Goal: Task Accomplishment & Management: Manage account settings

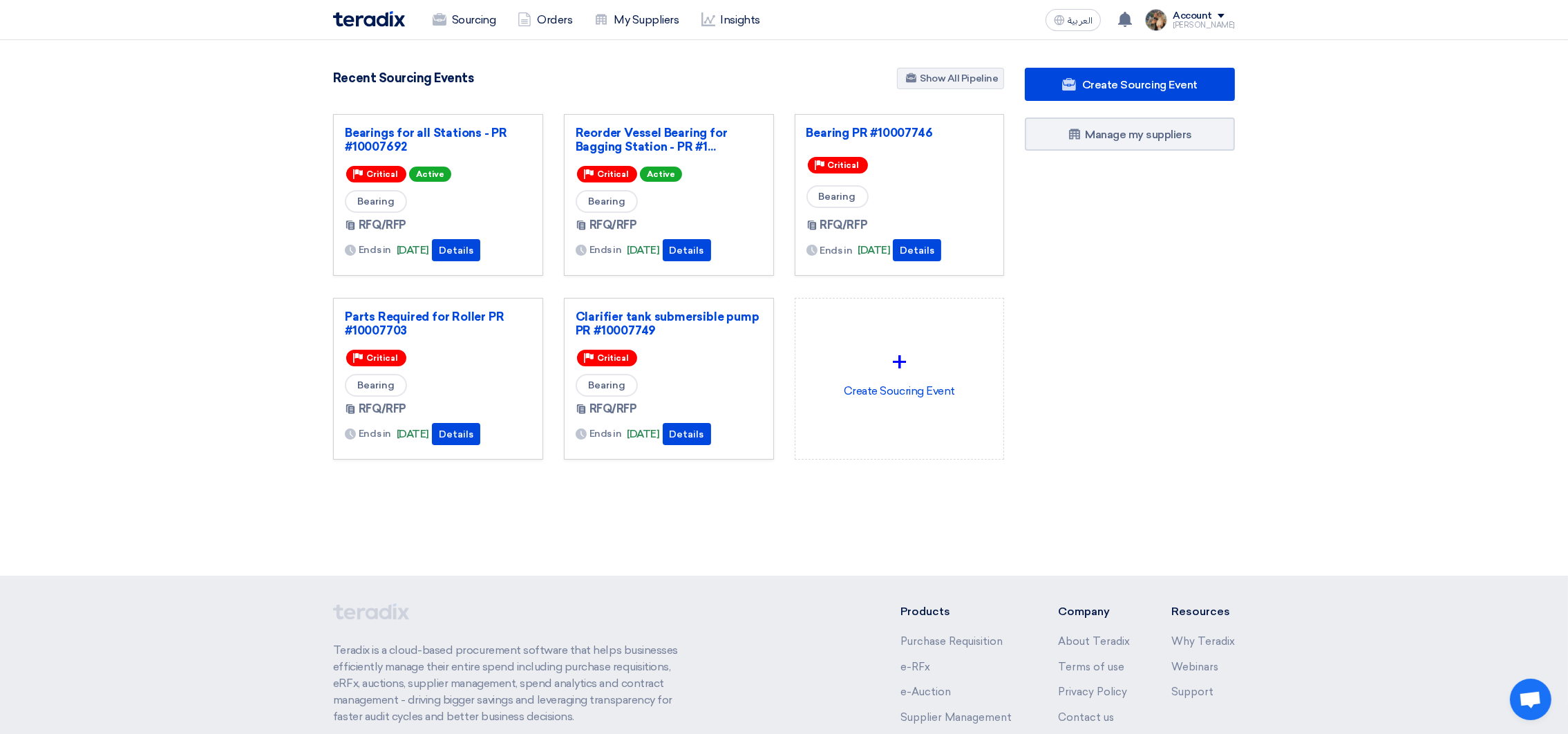
click at [1281, 495] on section "3111 RFx remaining 9 Auctions remaining Create Sourcing Event" at bounding box center [784, 297] width 1568 height 514
click at [1139, 34] on div "Sourcing Orders My Suppliers Insights العربية ع 1 a new question for Bearings f…" at bounding box center [783, 20] width 922 height 40
click at [1132, 23] on use at bounding box center [1125, 19] width 14 height 15
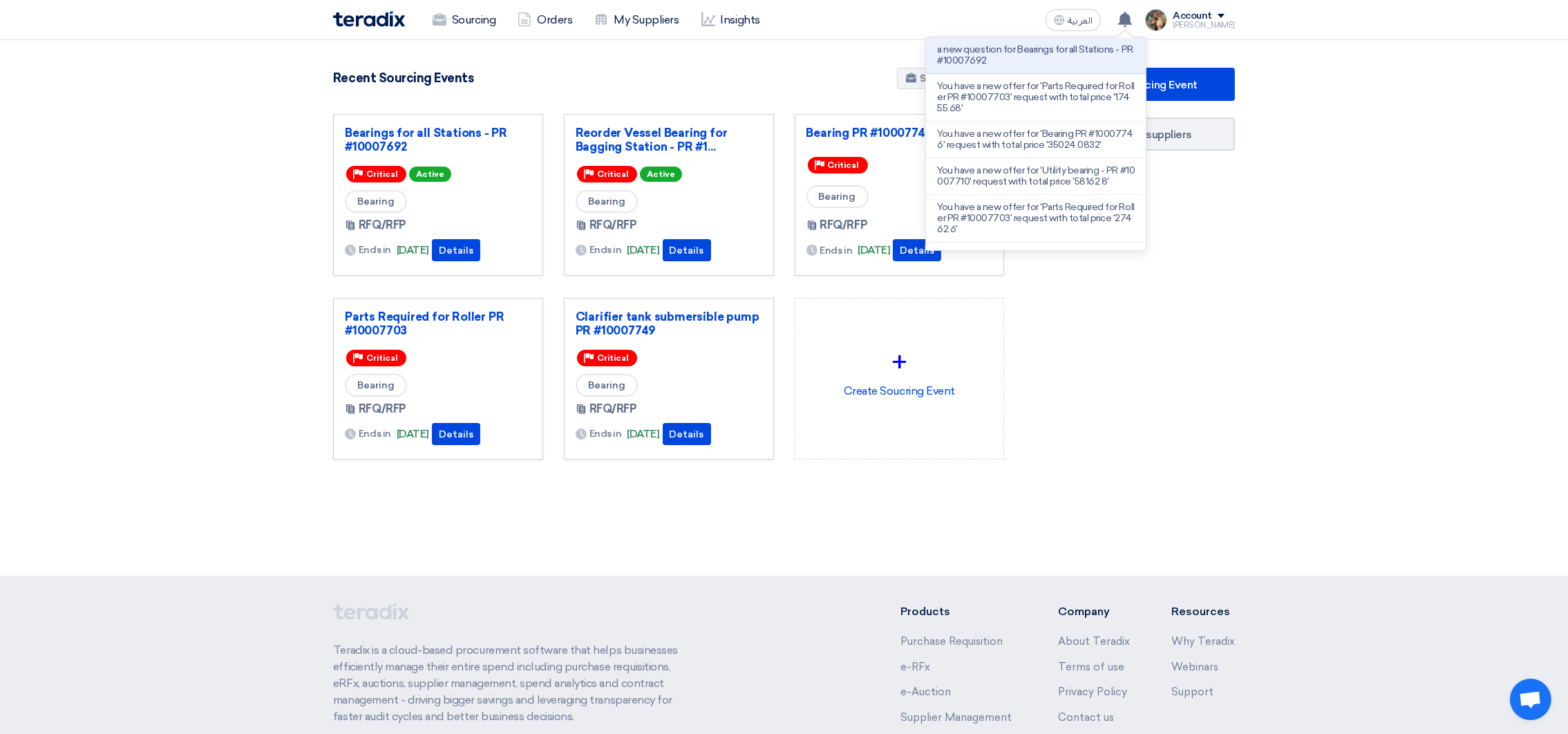
click at [1097, 71] on li "a new question for Bearings for all Stations - PR #10007692" at bounding box center [1036, 56] width 220 height 37
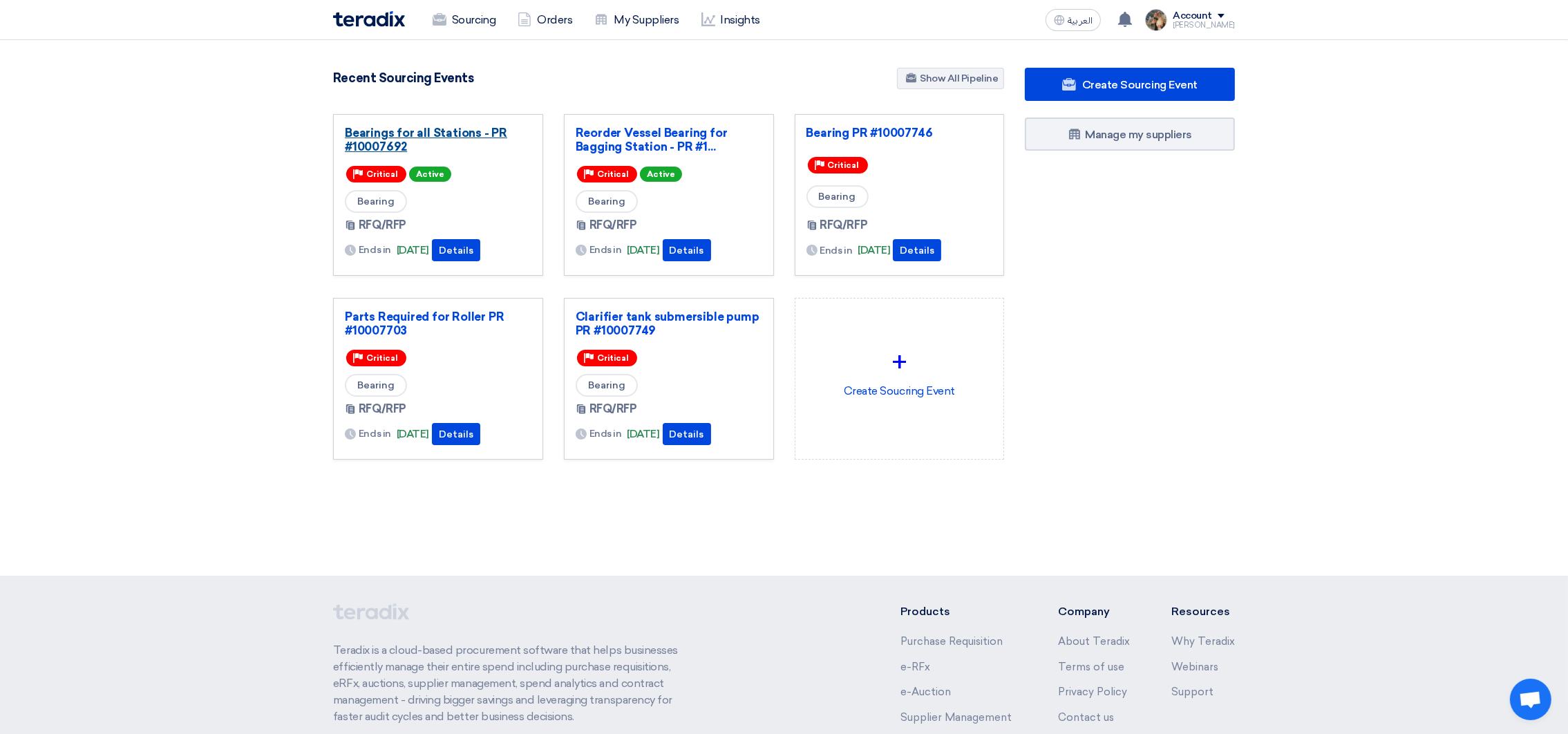
click at [436, 151] on link "Bearings for all Stations - PR #10007692" at bounding box center [438, 140] width 186 height 28
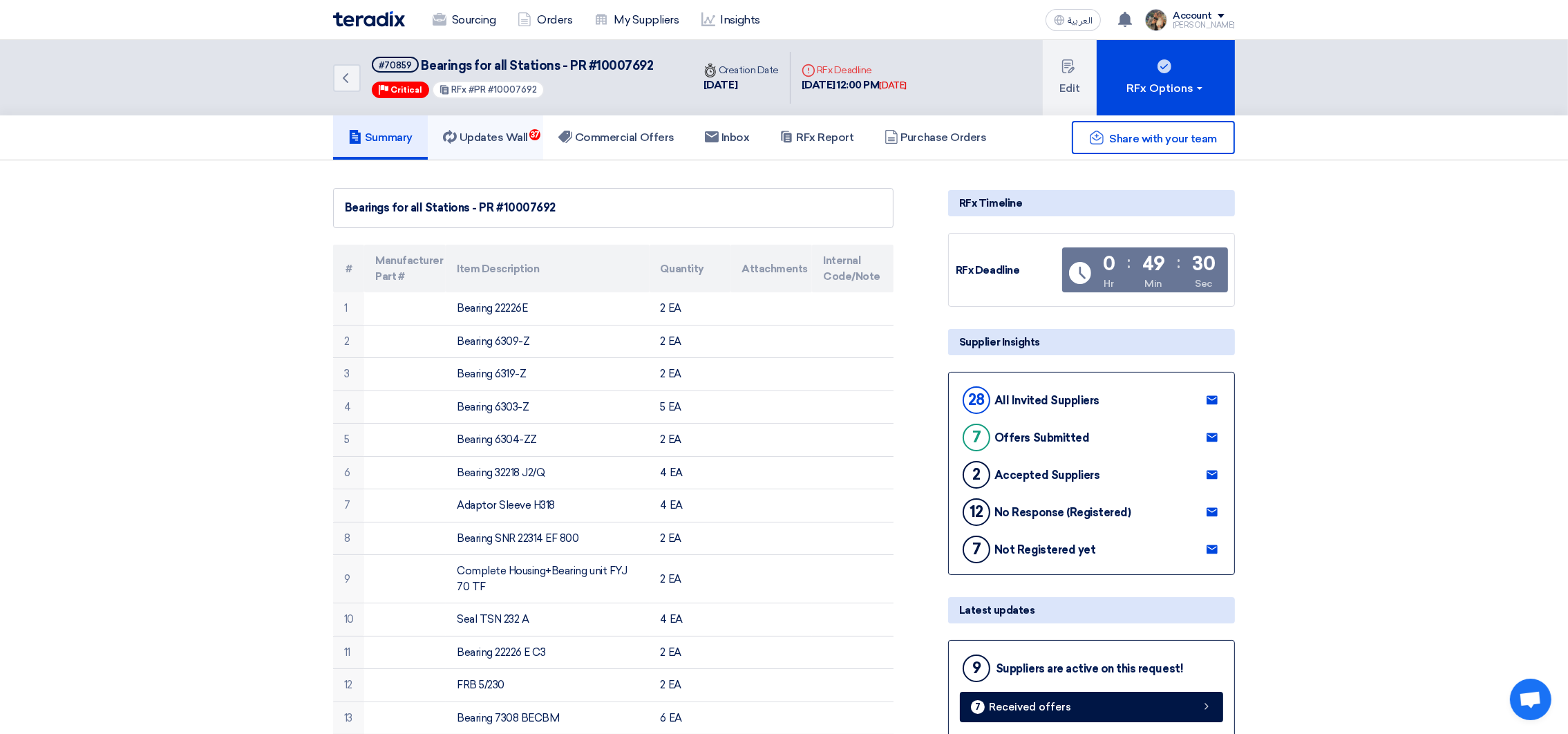
click at [491, 144] on link "Updates Wall 37" at bounding box center [485, 138] width 115 height 44
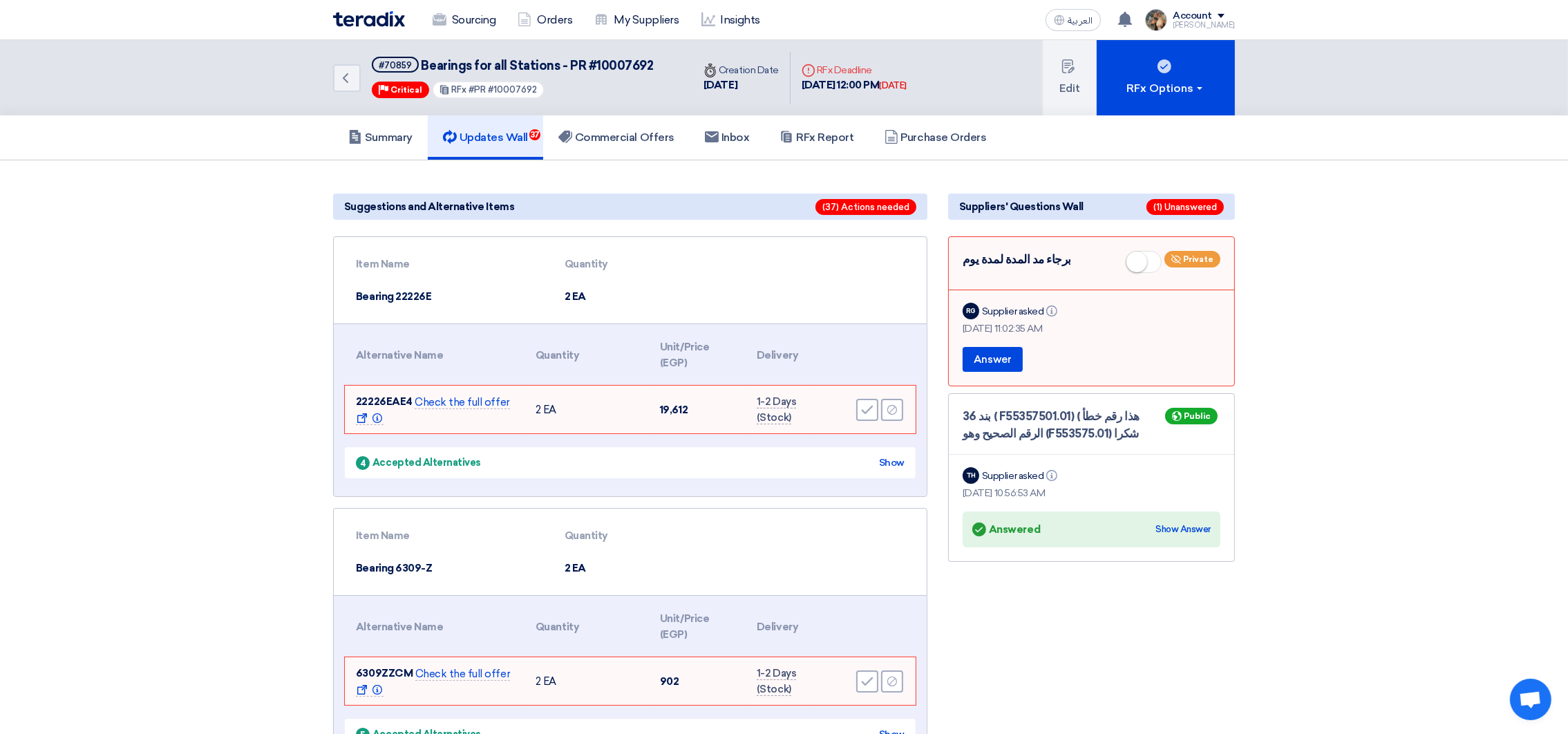
drag, startPoint x: 857, startPoint y: 83, endPoint x: 935, endPoint y: 81, distance: 78.0
click at [918, 81] on div "Deadline RFx Deadline [DATE] 12:00 PM [DATE]" at bounding box center [854, 78] width 127 height 53
click at [906, 83] on div "[DATE]" at bounding box center [893, 86] width 27 height 14
click at [1029, 324] on div "[DATE] 11:02:35 AM" at bounding box center [1090, 328] width 258 height 15
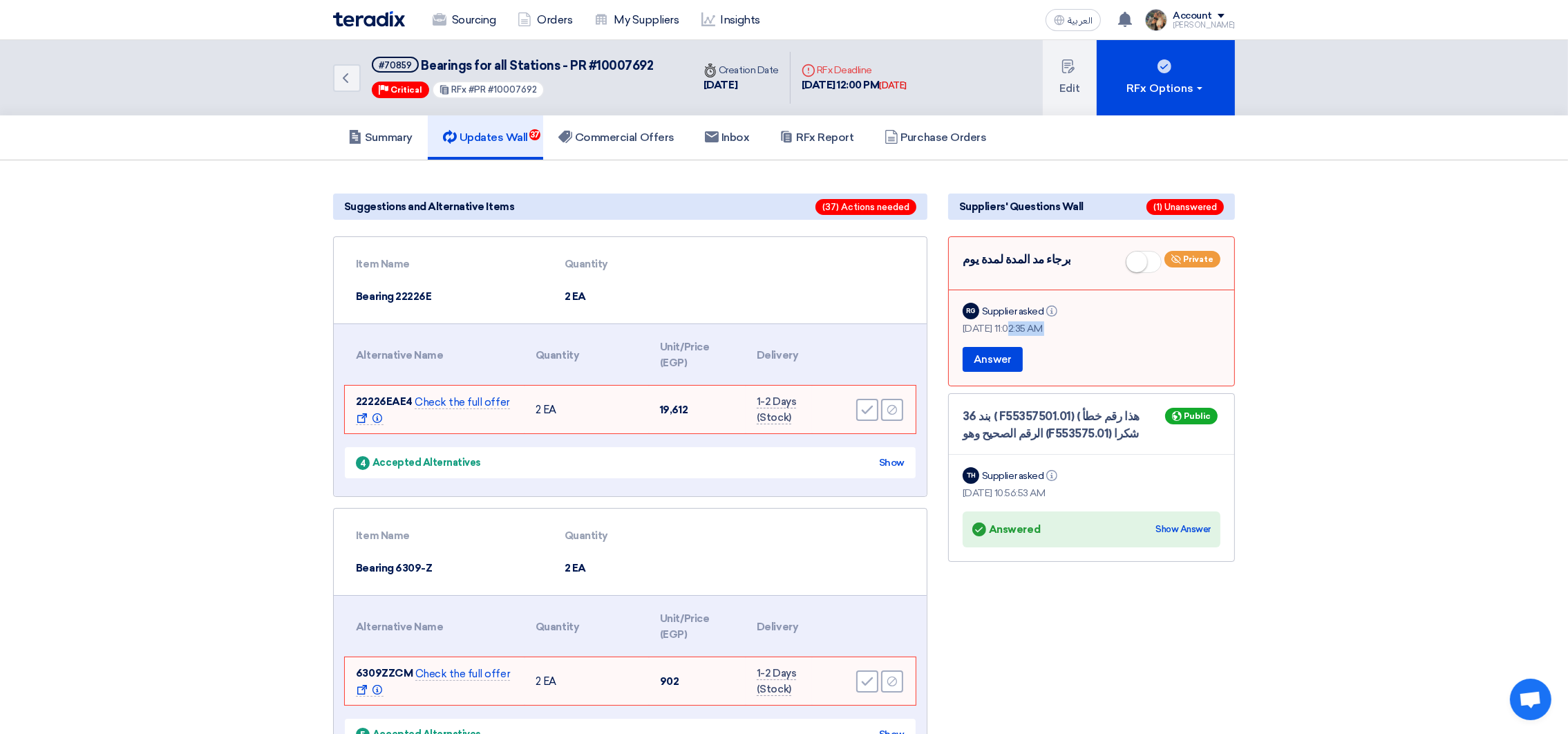
click at [1029, 324] on div "[DATE] 11:02:35 AM" at bounding box center [1090, 328] width 258 height 15
click at [818, 94] on div "Deadline RFx Deadline [DATE] 12:00 PM [DATE]" at bounding box center [854, 78] width 127 height 53
click at [818, 88] on div "[DATE] 12:00 PM [DATE]" at bounding box center [854, 85] width 105 height 16
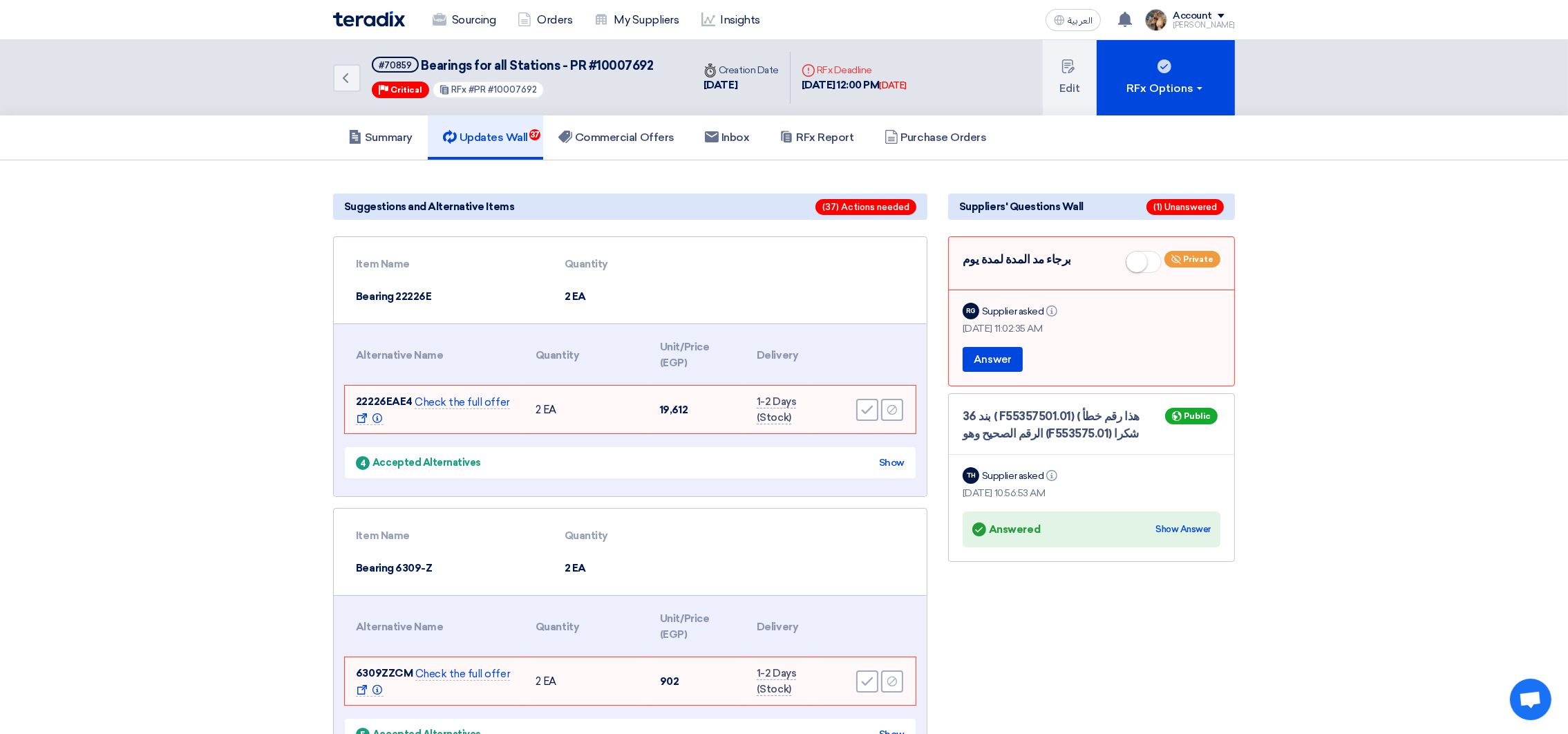
click at [792, 94] on div "Deadline RFx Deadline [DATE] 12:00 PM [DATE]" at bounding box center [854, 78] width 127 height 53
click at [616, 134] on h5 "Commercial Offers" at bounding box center [617, 138] width 116 height 14
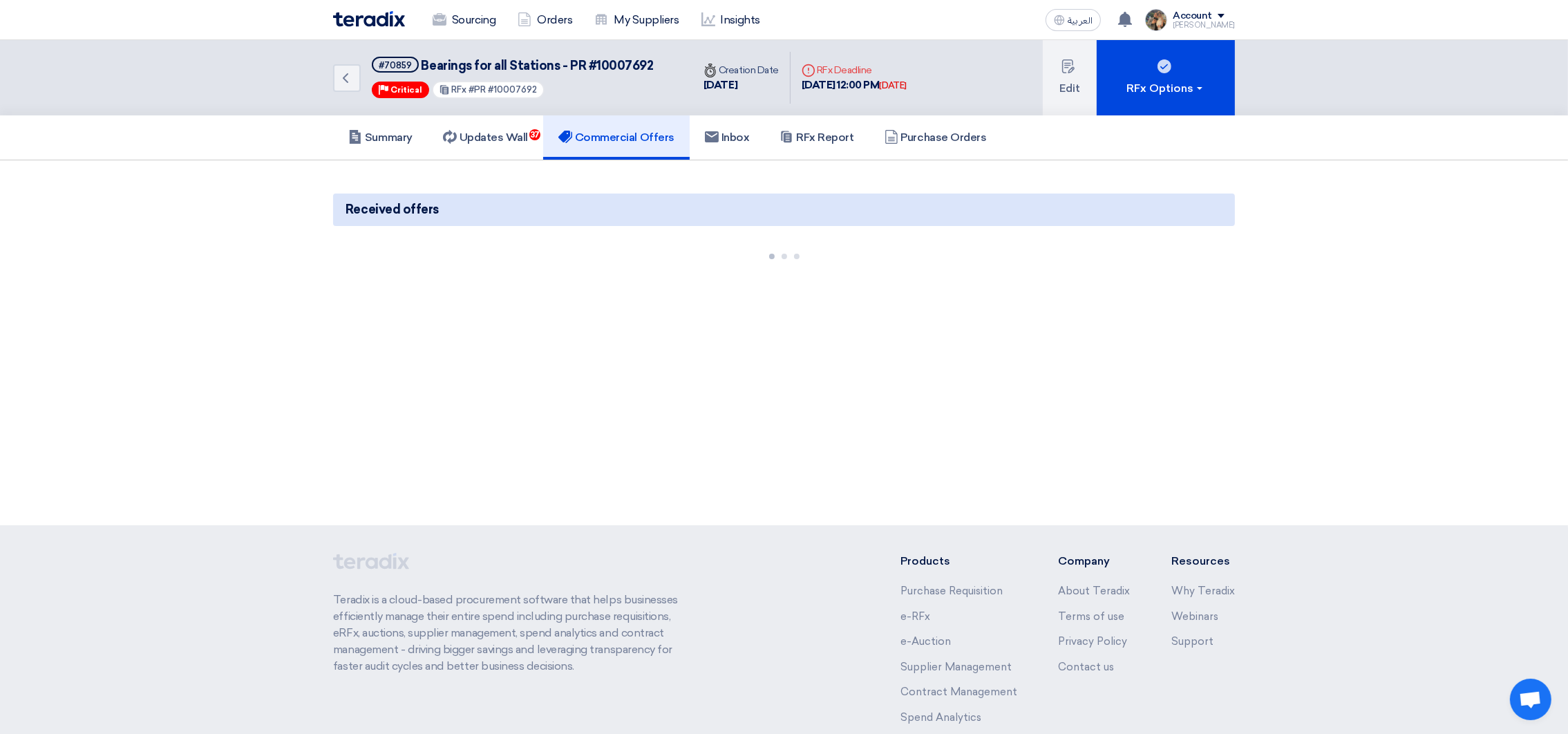
click at [399, 19] on img at bounding box center [369, 18] width 72 height 16
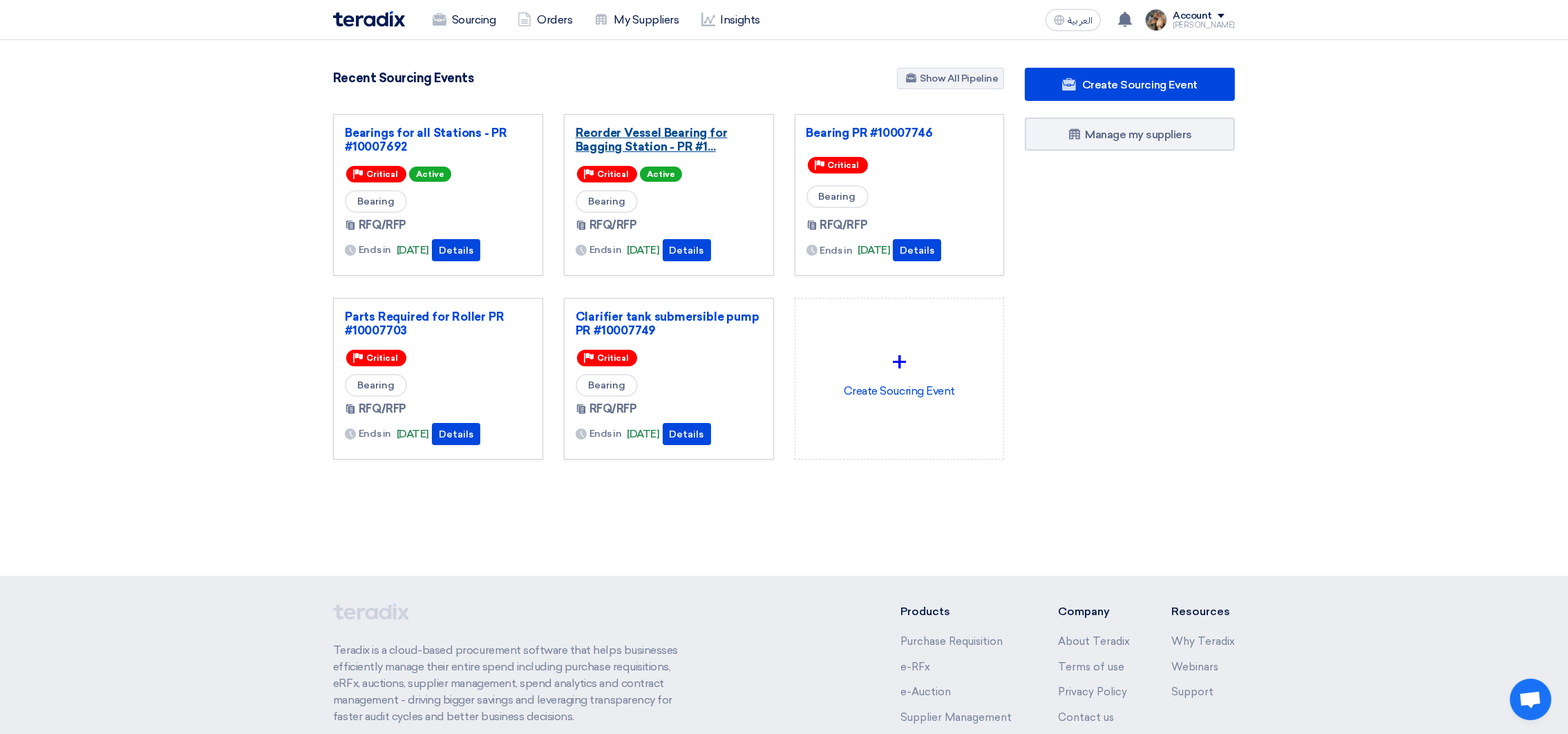
click at [643, 138] on link "Reorder Vessel Bearing for Bagging Station - PR #1..." at bounding box center [669, 140] width 186 height 28
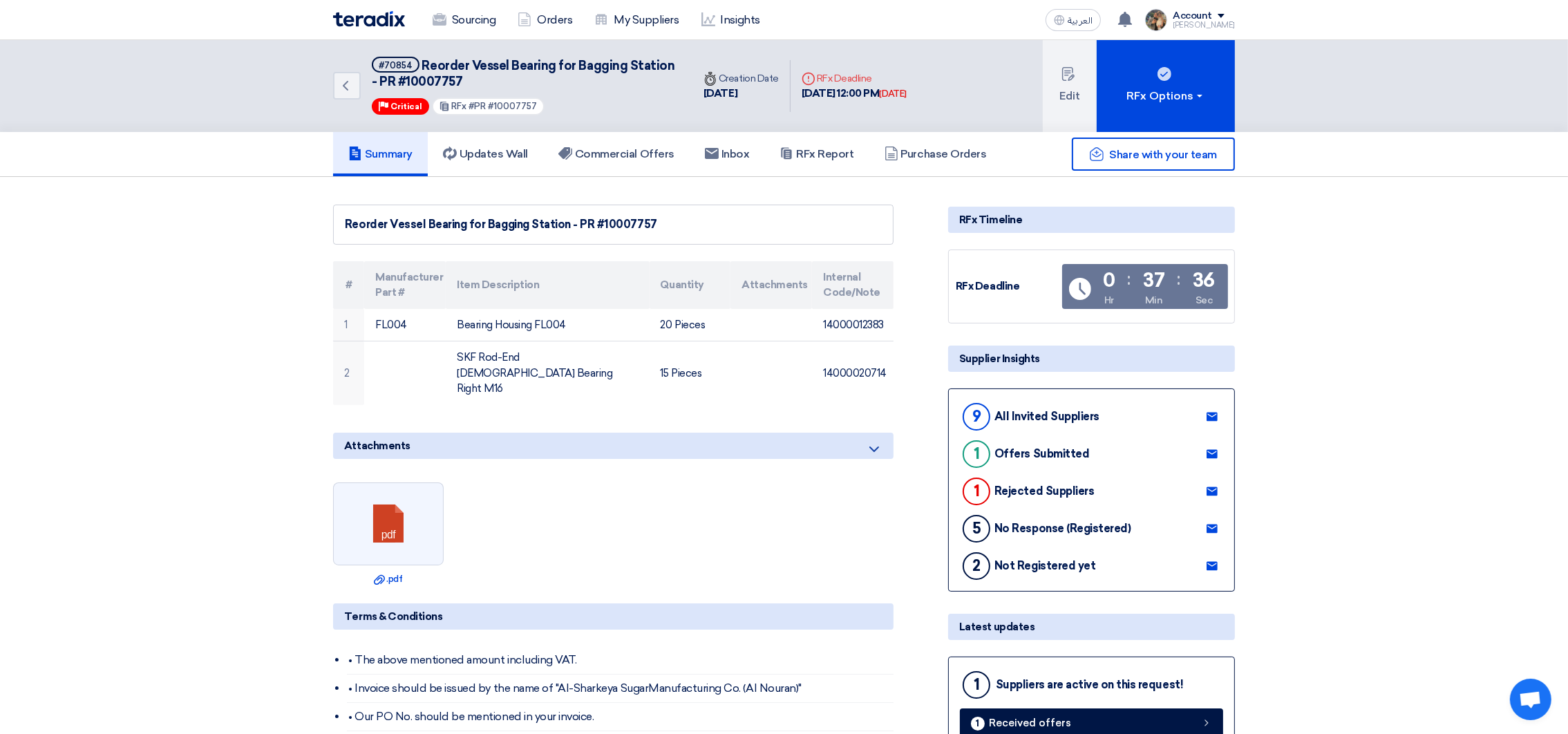
click at [368, 18] on img at bounding box center [369, 18] width 72 height 16
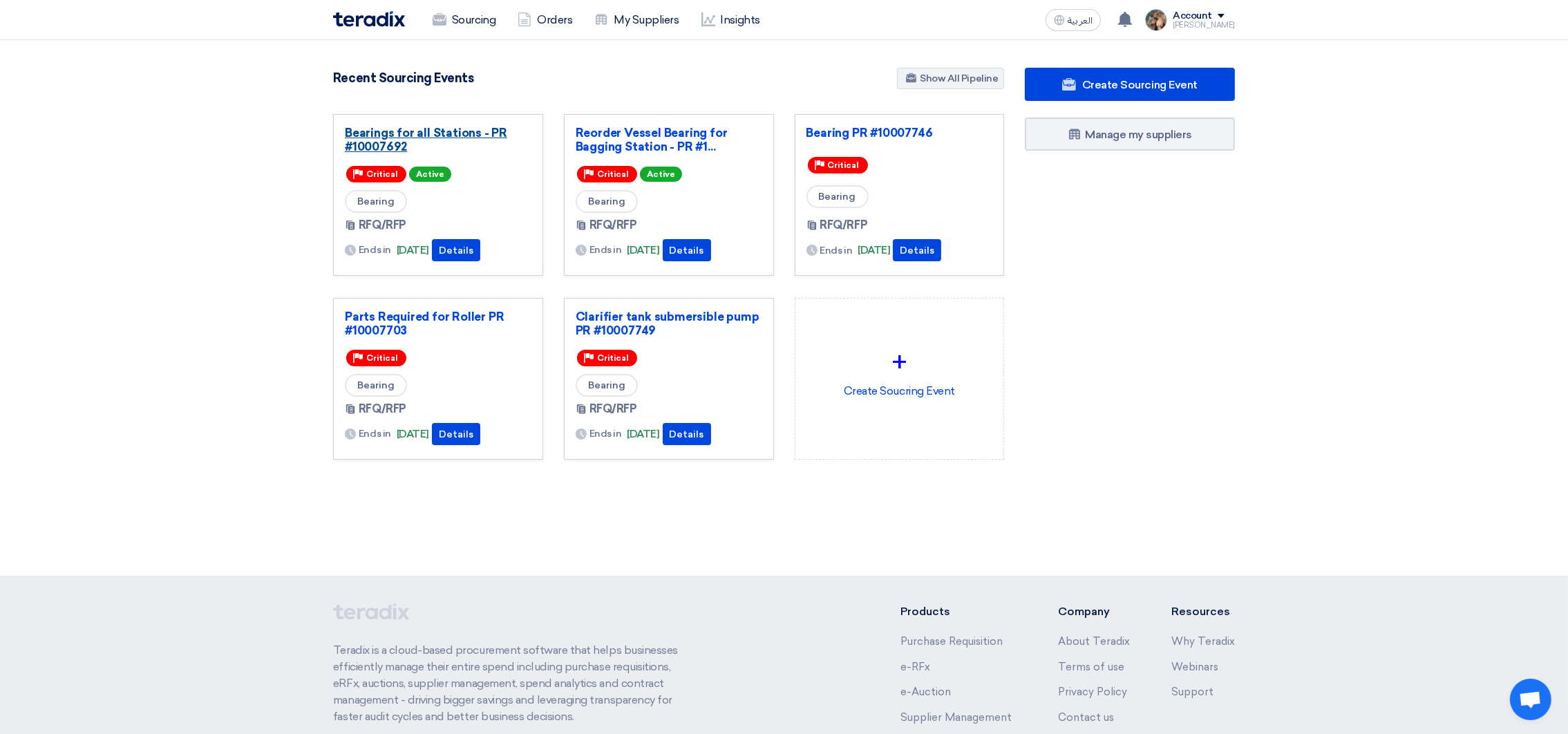
click at [446, 130] on link "Bearings for all Stations - PR #10007692" at bounding box center [438, 140] width 186 height 28
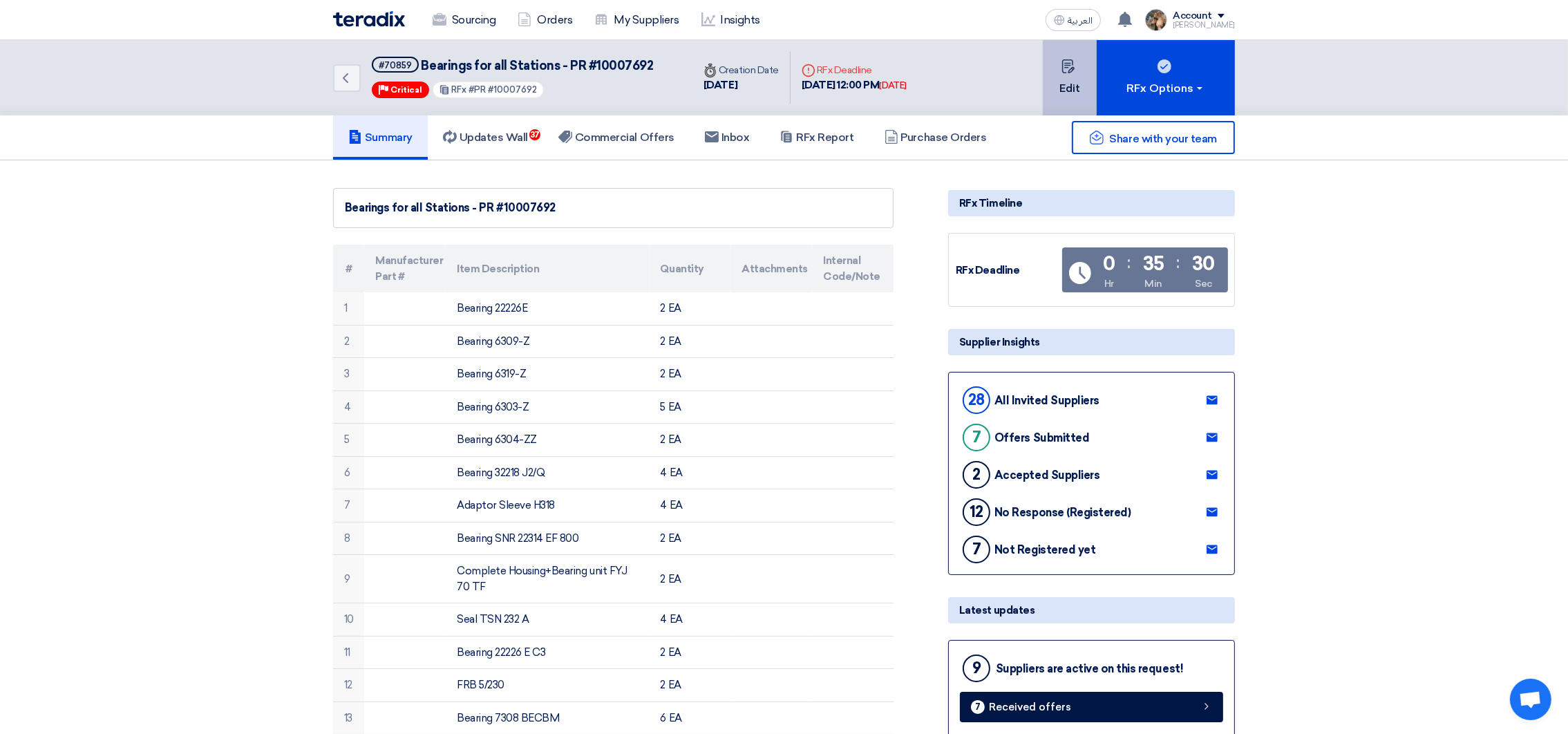
click at [1064, 93] on button "Edit" at bounding box center [1069, 77] width 54 height 76
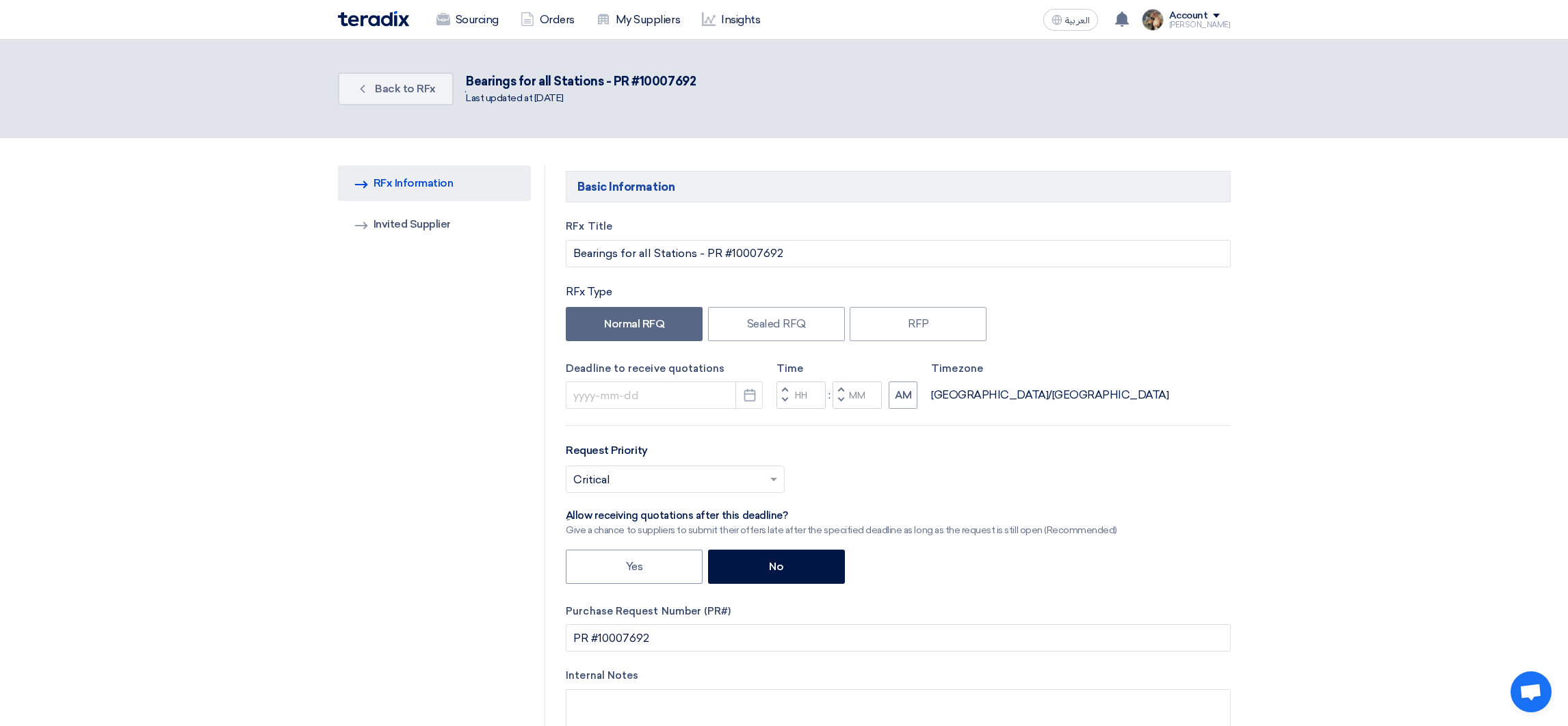
type input "[DATE]"
type input "12"
type input "00"
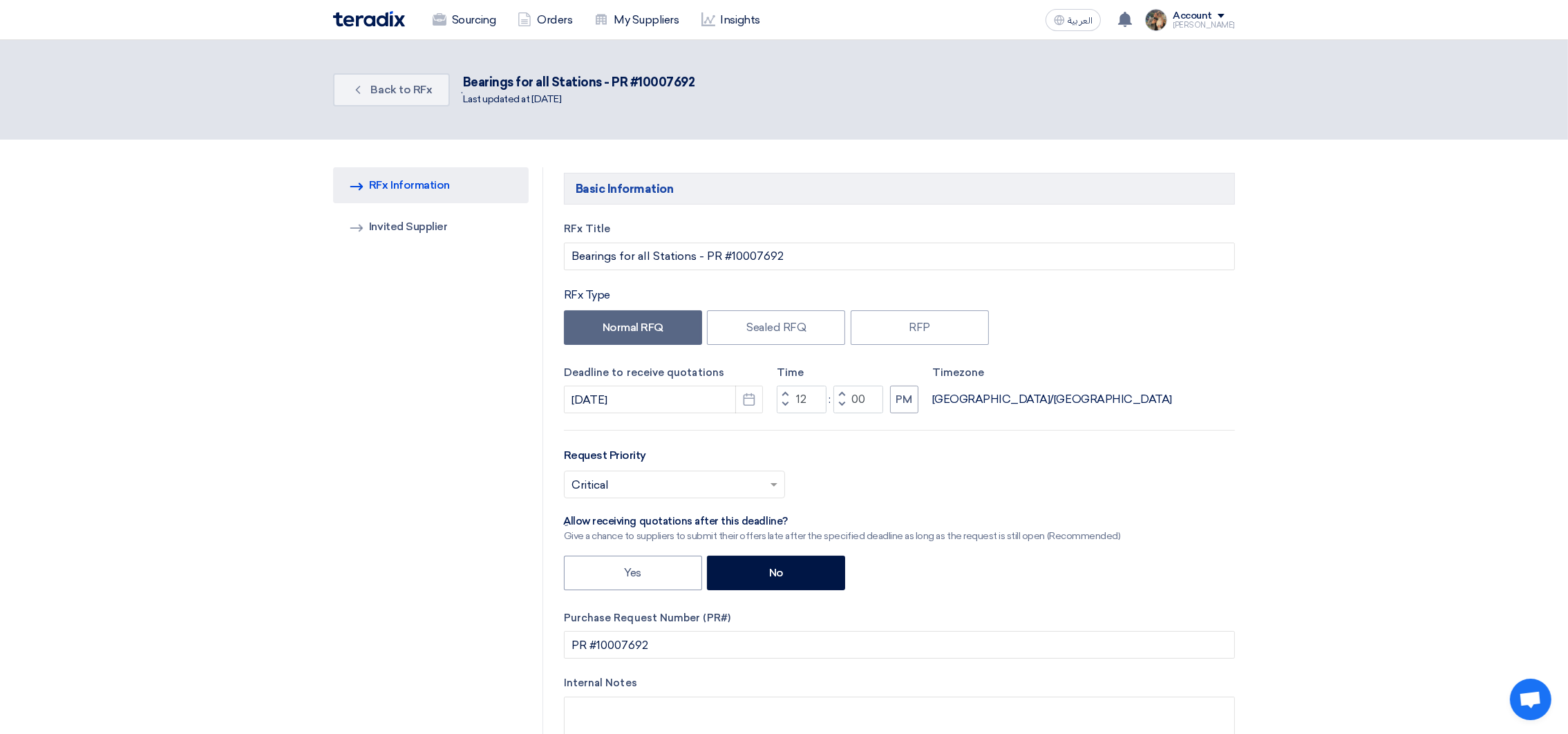
click at [789, 397] on button "Decrement hours" at bounding box center [785, 405] width 17 height 18
click at [786, 401] on span "button" at bounding box center [784, 404] width 5 height 8
click at [785, 386] on button "Increment hours" at bounding box center [785, 395] width 17 height 18
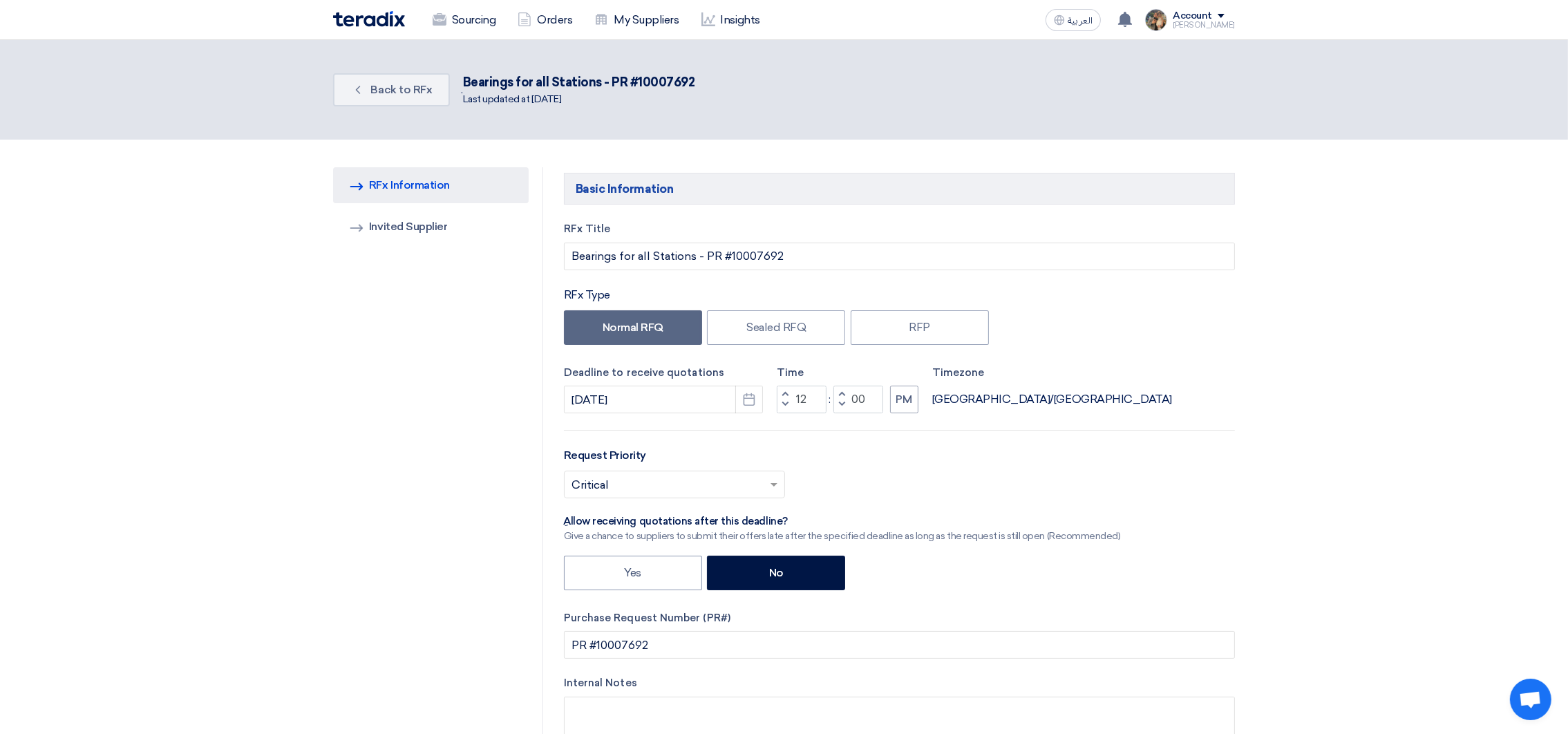
type input "01"
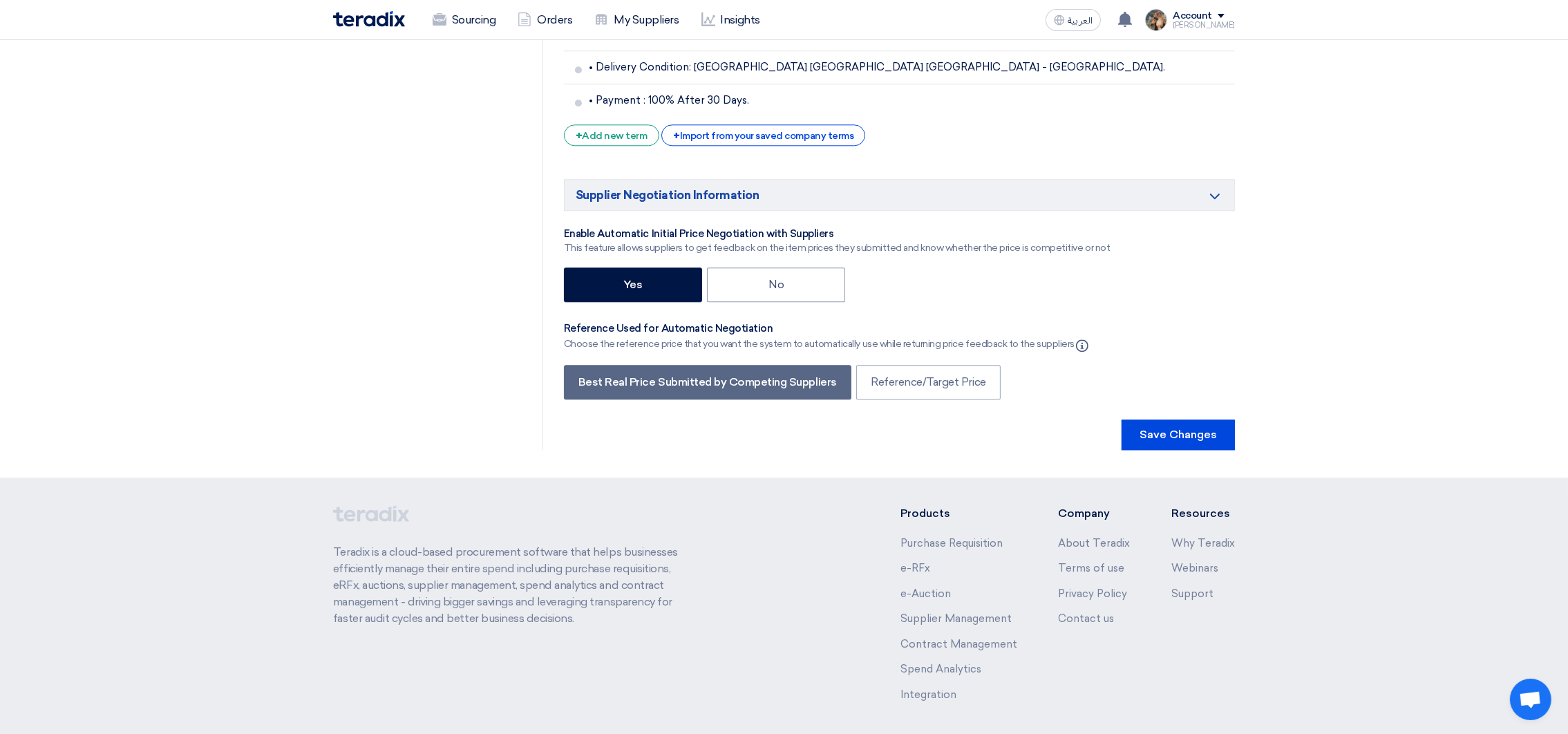
scroll to position [5362, 0]
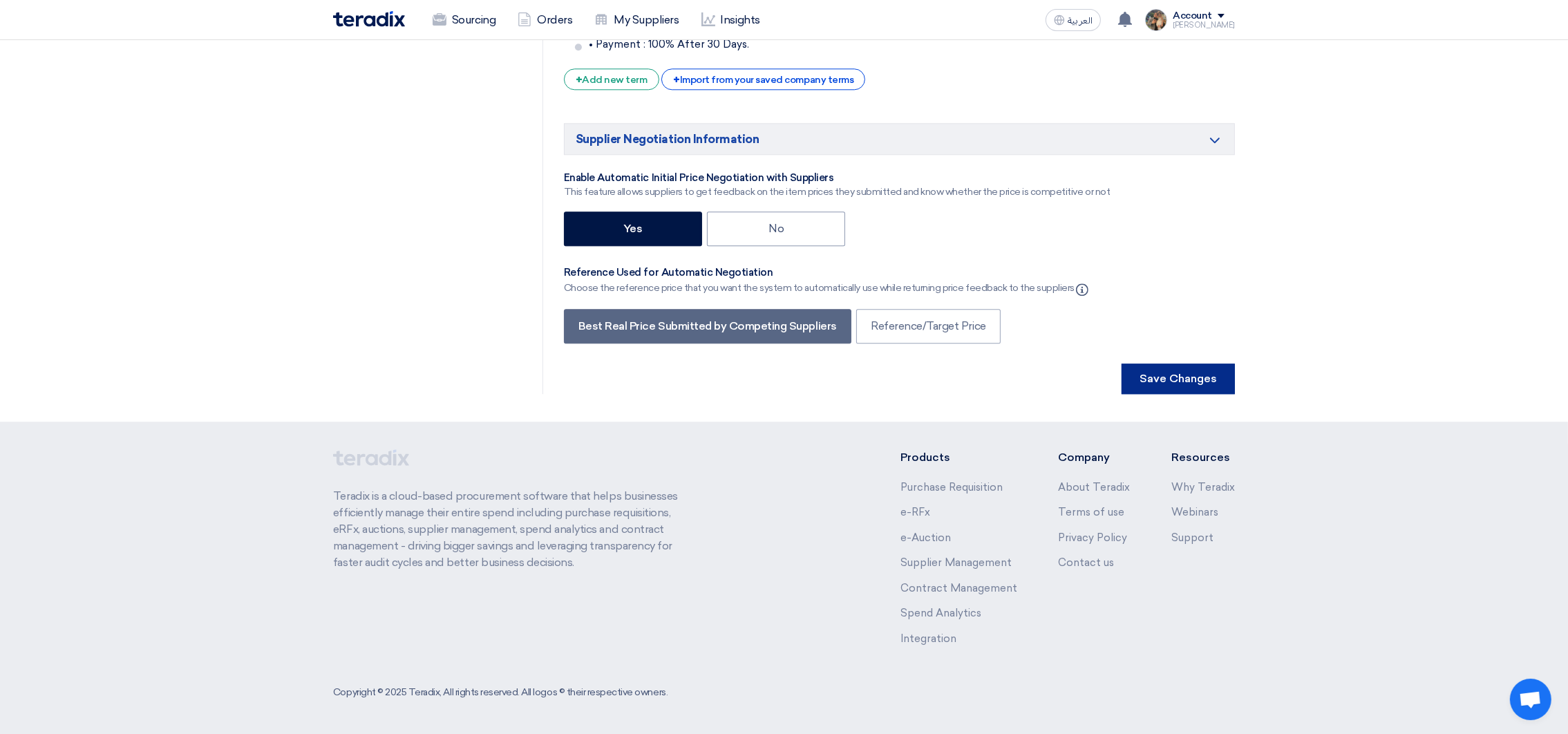
click at [1171, 366] on button "Save Changes" at bounding box center [1178, 379] width 113 height 31
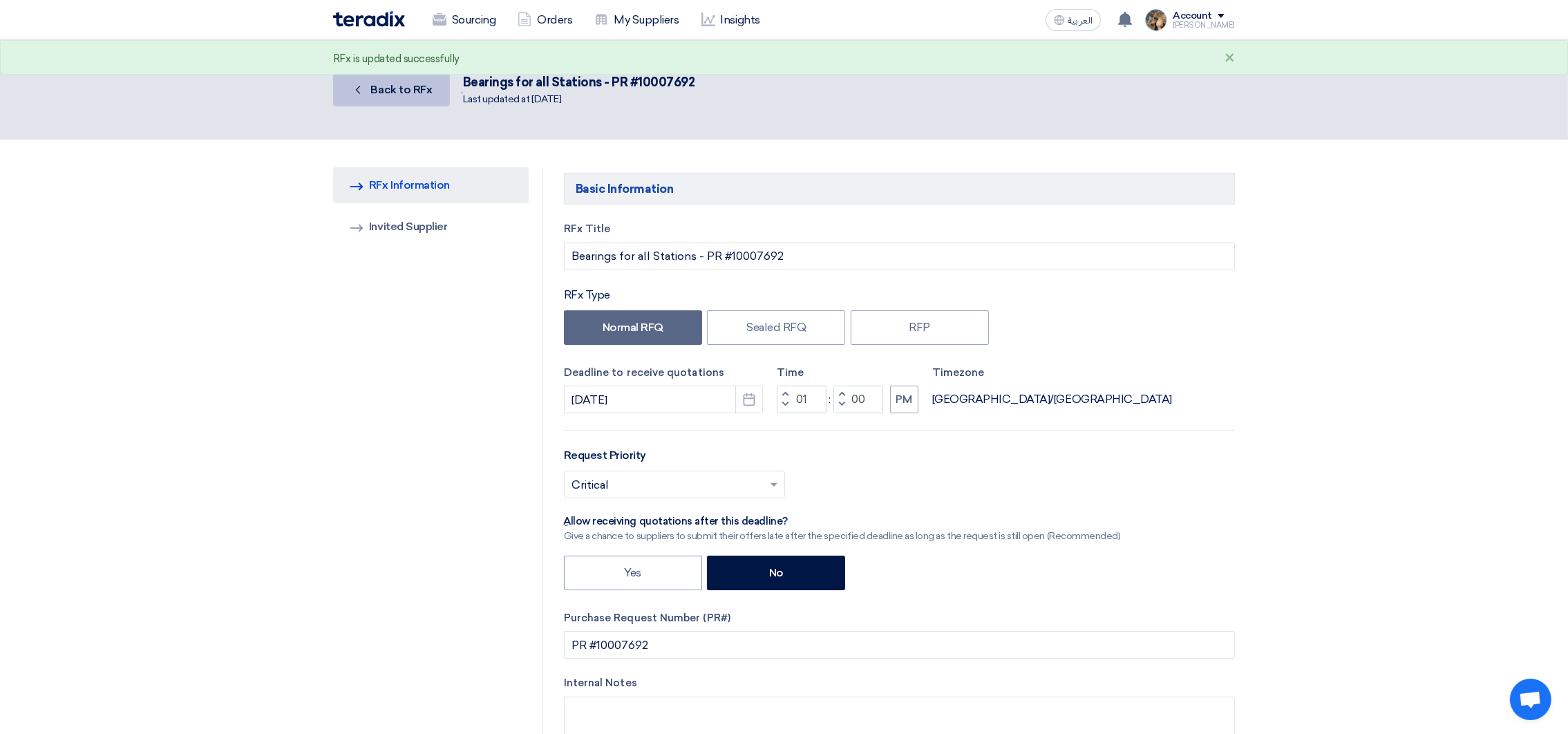
click at [381, 85] on span "Back to RFx" at bounding box center [402, 89] width 61 height 13
